Goal: Check status: Check status

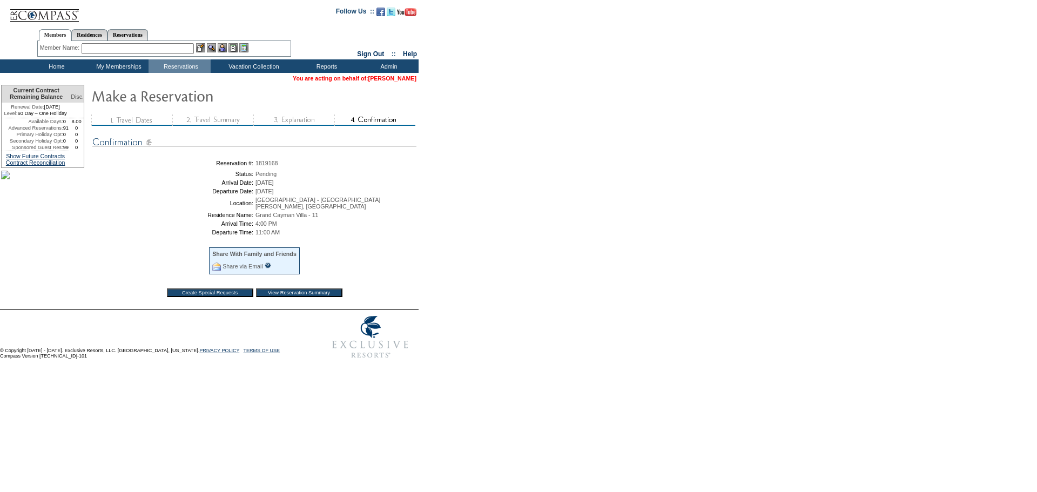
click at [389, 78] on link "[PERSON_NAME]" at bounding box center [392, 78] width 48 height 6
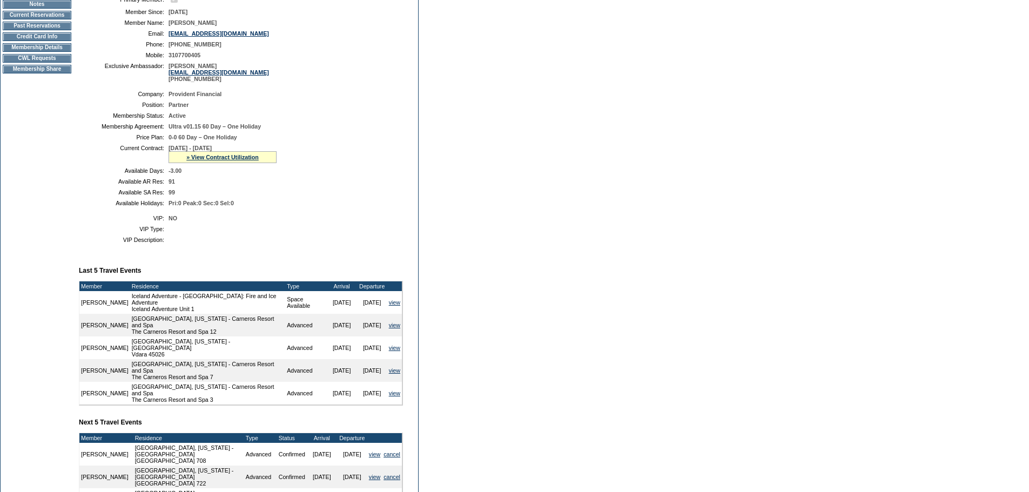
scroll to position [54, 0]
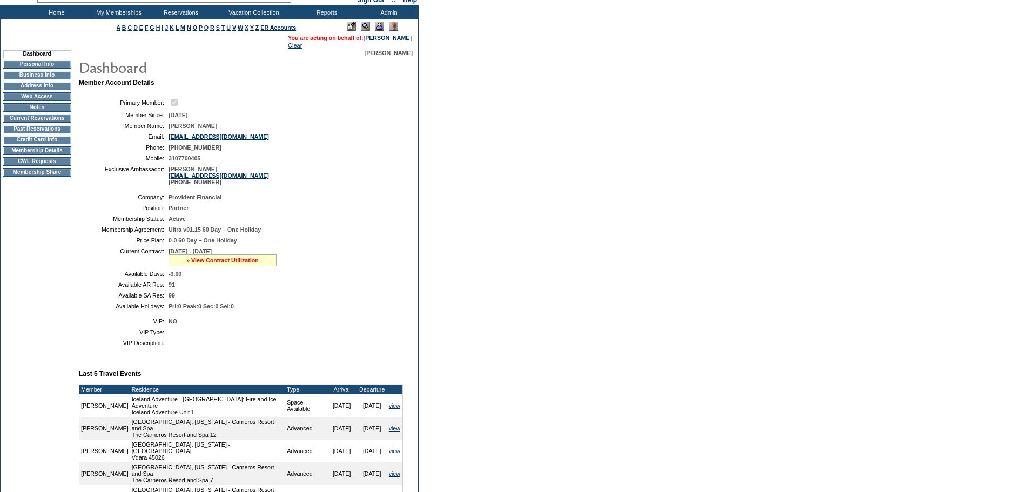
click at [231, 264] on link "» View Contract Utilization" at bounding box center [222, 260] width 72 height 6
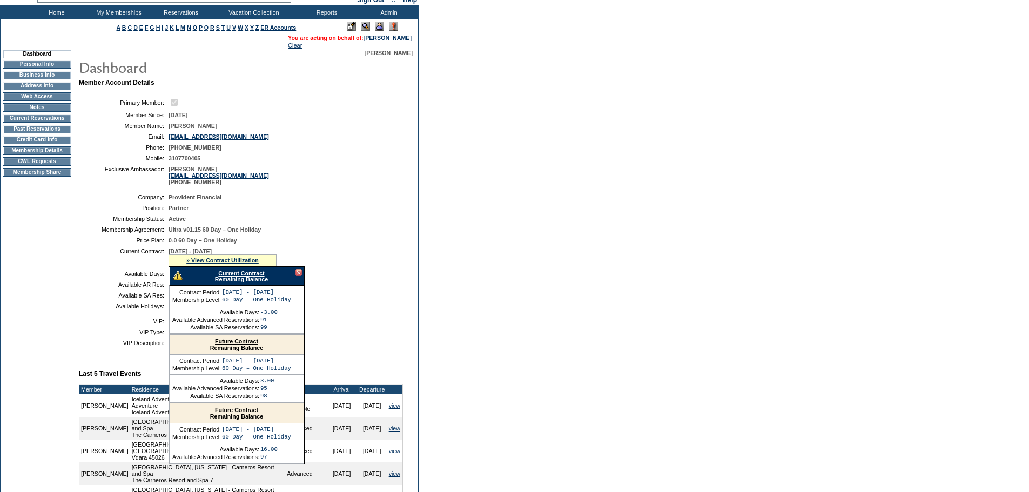
click at [242, 277] on link "Current Contract" at bounding box center [241, 273] width 46 height 6
click at [54, 288] on td "Dashboard Personal Info Business Info Address Info Web Access Notes Current Res…" at bounding box center [37, 381] width 73 height 662
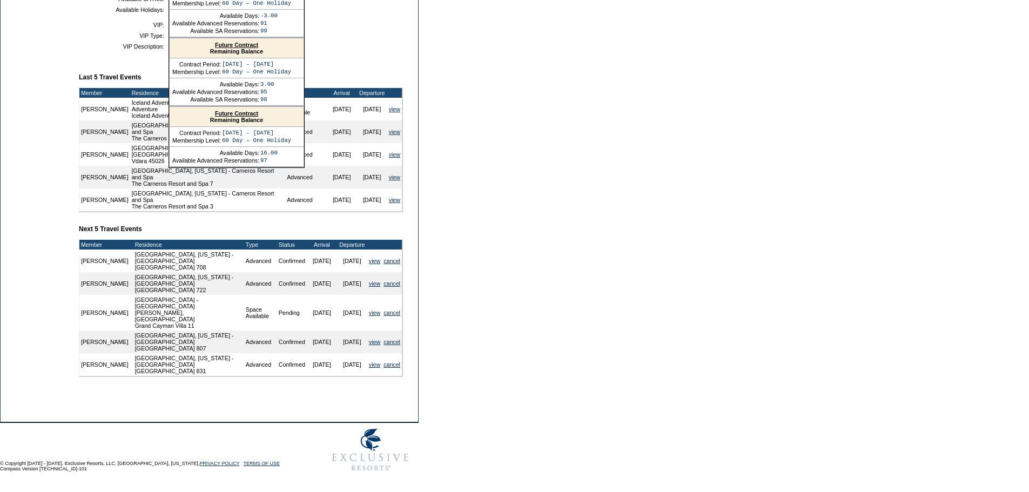
scroll to position [0, 0]
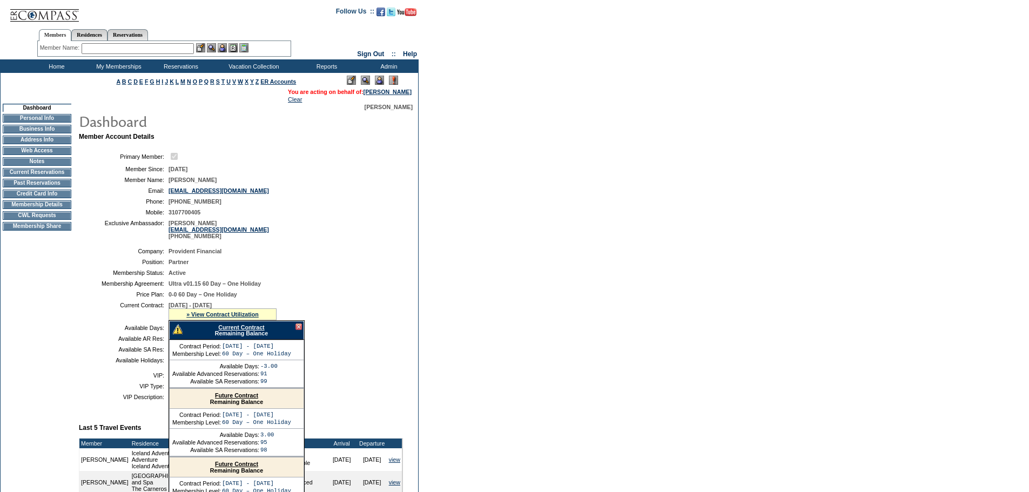
click at [32, 177] on td "Current Reservations" at bounding box center [37, 172] width 69 height 9
